Goal: Transaction & Acquisition: Book appointment/travel/reservation

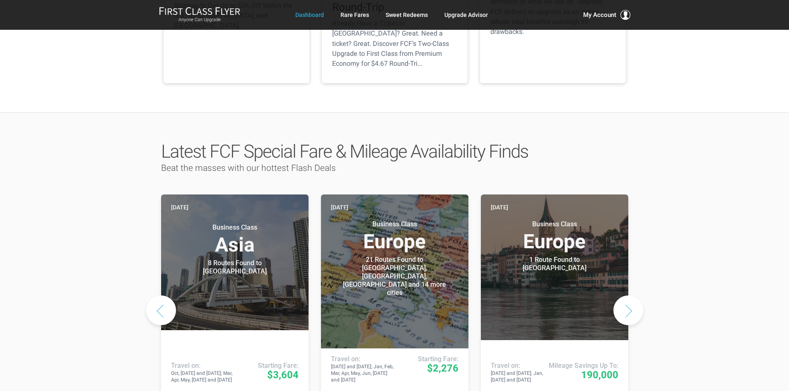
scroll to position [373, 0]
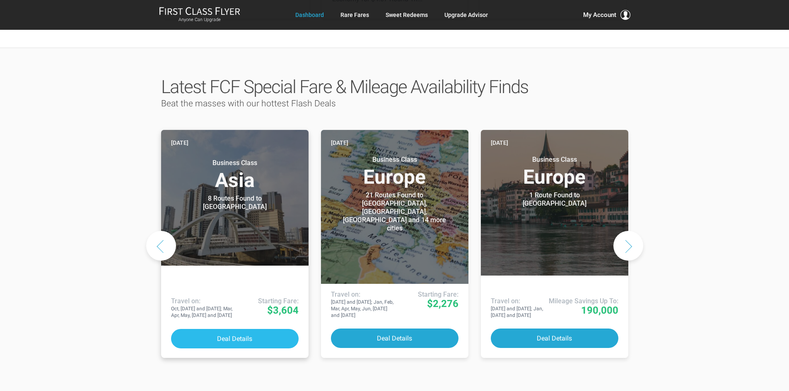
click at [267, 329] on button "Deal Details" at bounding box center [235, 338] width 128 height 19
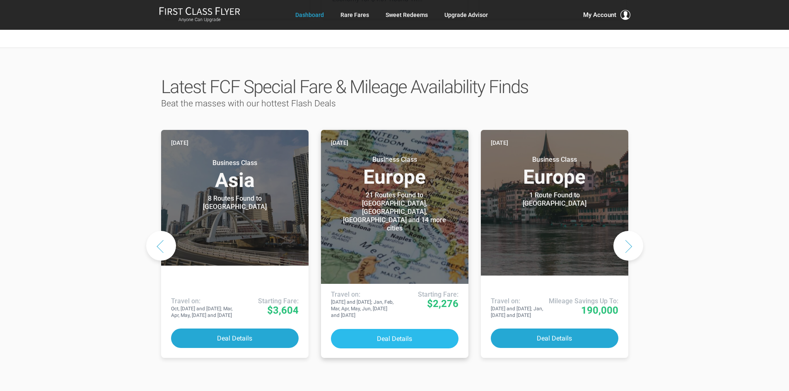
click at [404, 329] on button "Deal Details" at bounding box center [395, 338] width 128 height 19
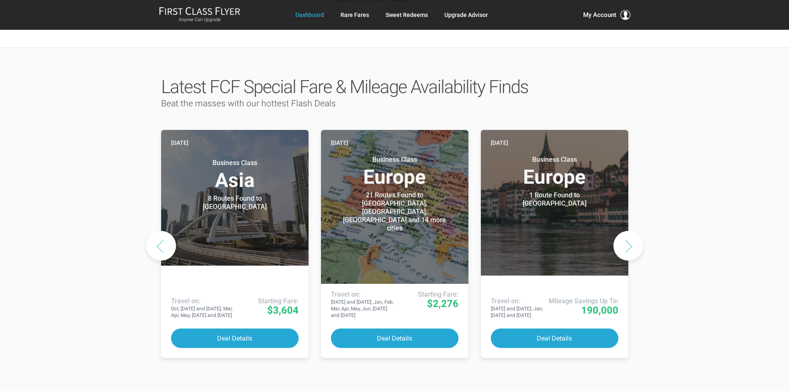
click at [627, 231] on button "Next slide" at bounding box center [628, 246] width 30 height 30
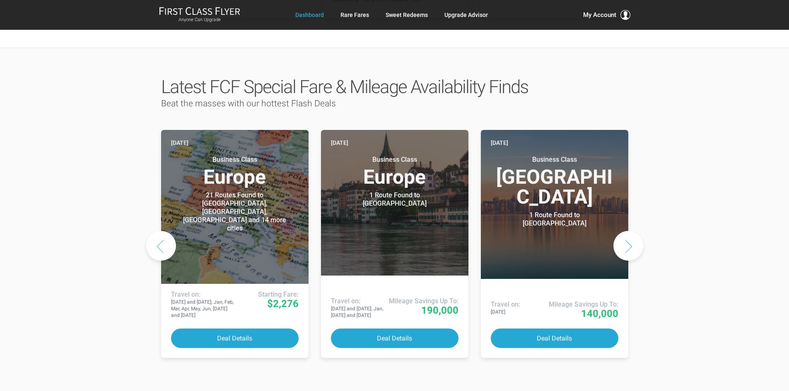
click at [627, 231] on button "Next slide" at bounding box center [628, 246] width 30 height 30
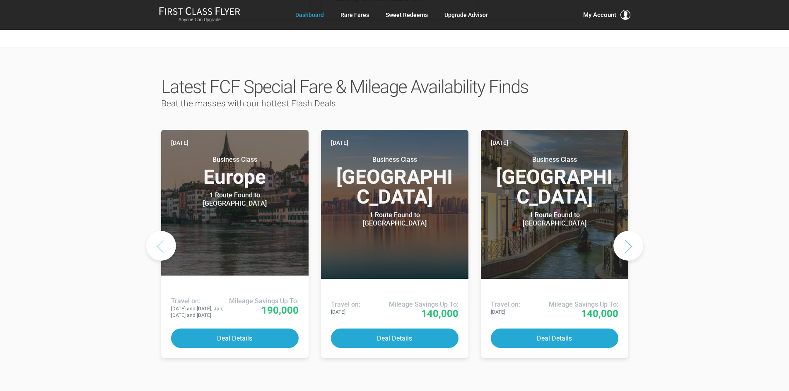
click at [627, 231] on button "Next slide" at bounding box center [628, 246] width 30 height 30
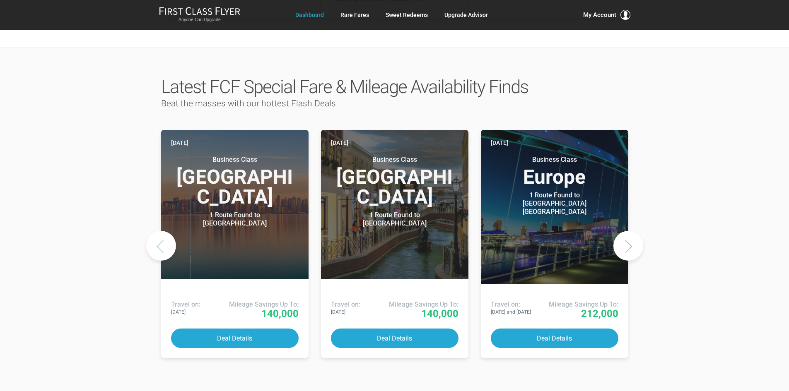
click at [628, 231] on button "Next slide" at bounding box center [628, 246] width 30 height 30
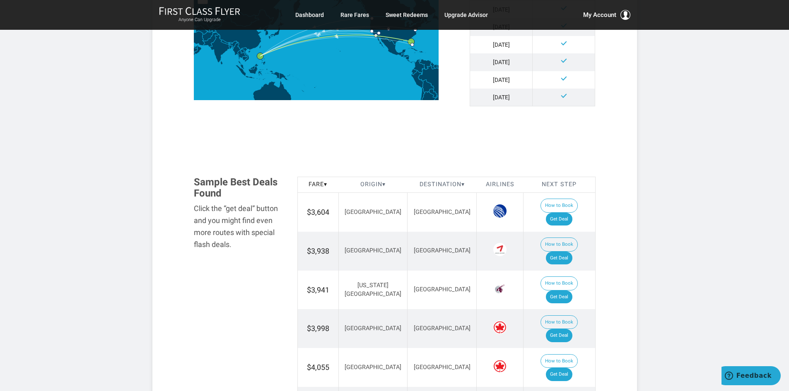
scroll to position [373, 0]
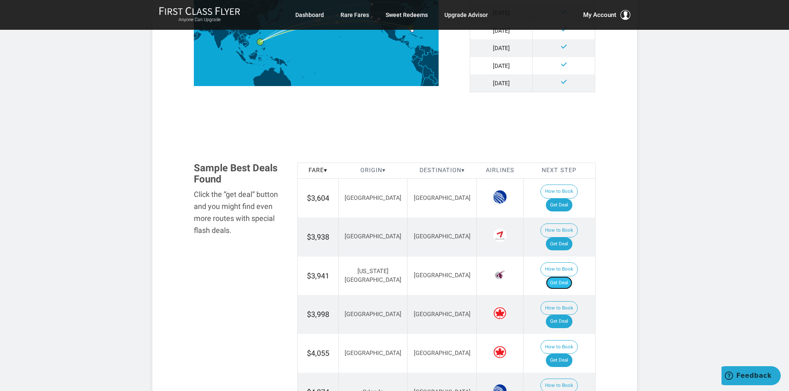
click at [564, 277] on link "Get Deal" at bounding box center [559, 283] width 27 height 13
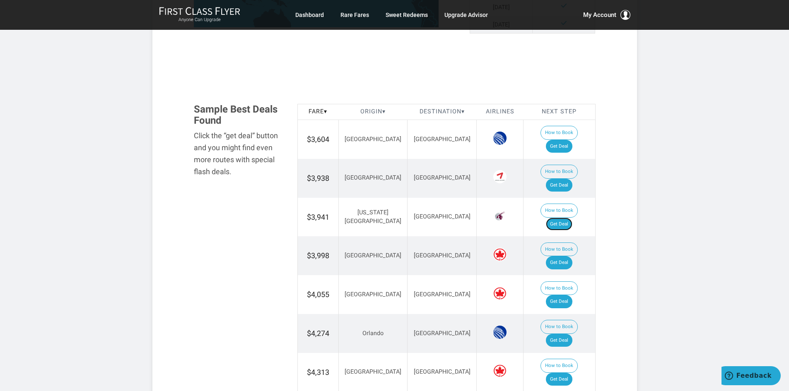
scroll to position [456, 0]
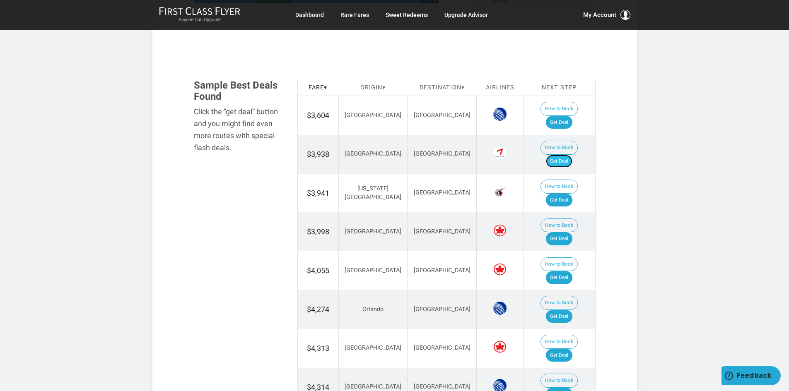
click at [572, 155] on link "Get Deal" at bounding box center [559, 161] width 27 height 13
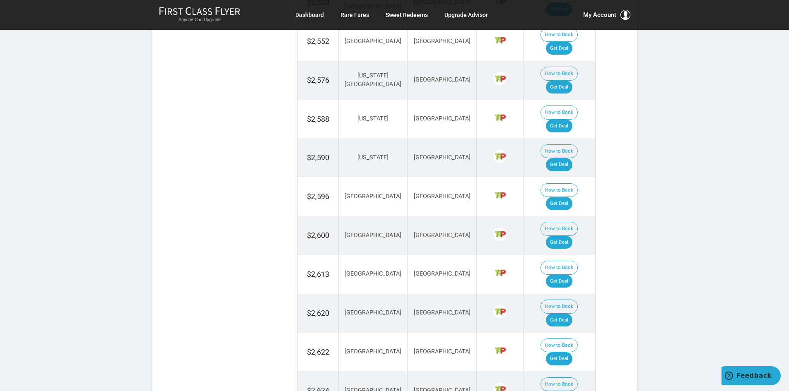
scroll to position [745, 0]
